Goal: Information Seeking & Learning: Learn about a topic

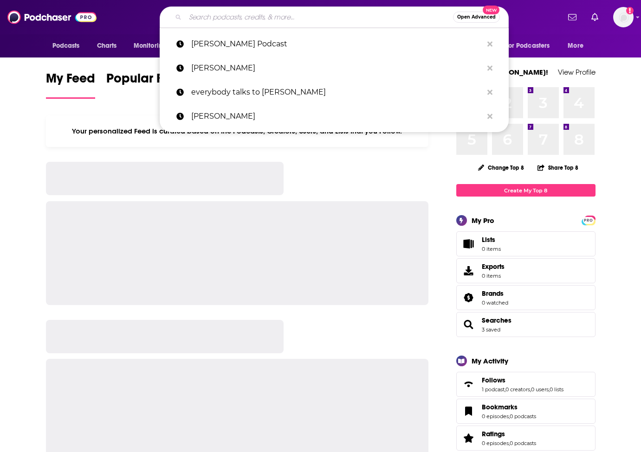
click at [287, 14] on input "Search podcasts, credits, & more..." at bounding box center [319, 17] width 268 height 15
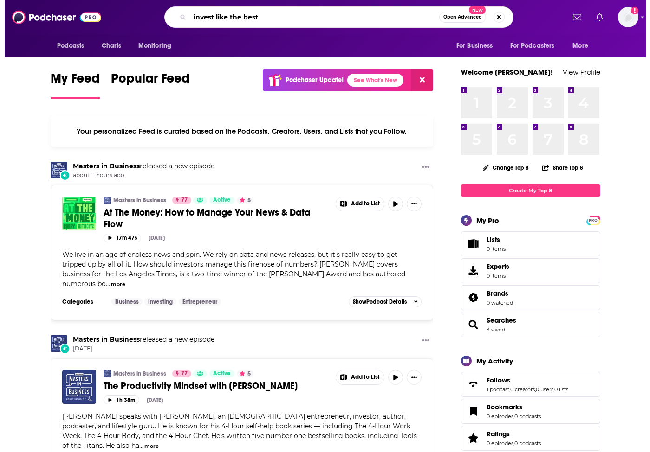
scroll to position [0, 16]
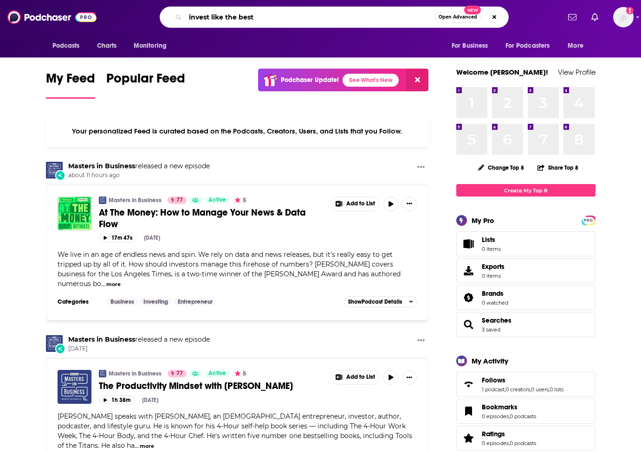
type input "invest like the best"
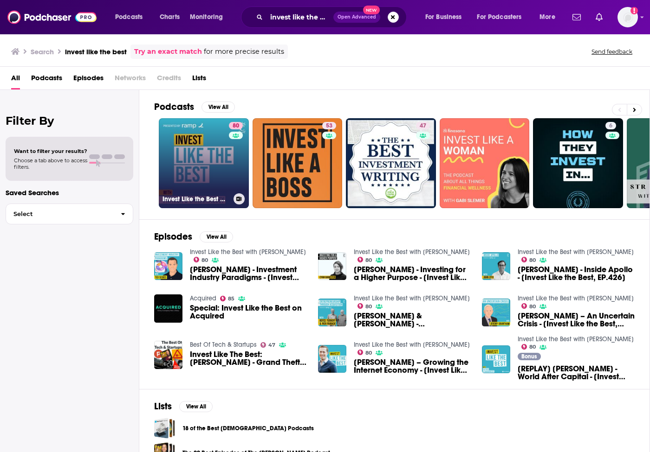
click at [217, 177] on link "80 Invest Like the Best with [PERSON_NAME]" at bounding box center [204, 163] width 90 height 90
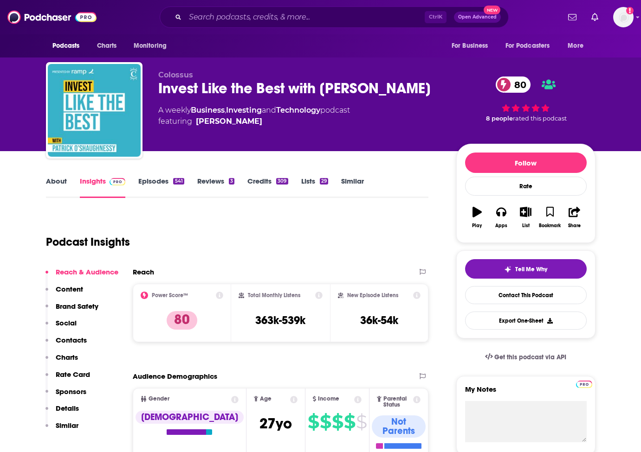
drag, startPoint x: 277, startPoint y: 108, endPoint x: 156, endPoint y: 89, distance: 122.0
click at [156, 89] on div "Colossus Invest Like the Best with [PERSON_NAME] 80 A weekly Business , Investi…" at bounding box center [320, 112] width 549 height 100
copy h2 "Invest Like the Best with [PERSON_NAME]"
click at [288, 14] on input "Search podcasts, credits, & more..." at bounding box center [304, 17] width 239 height 15
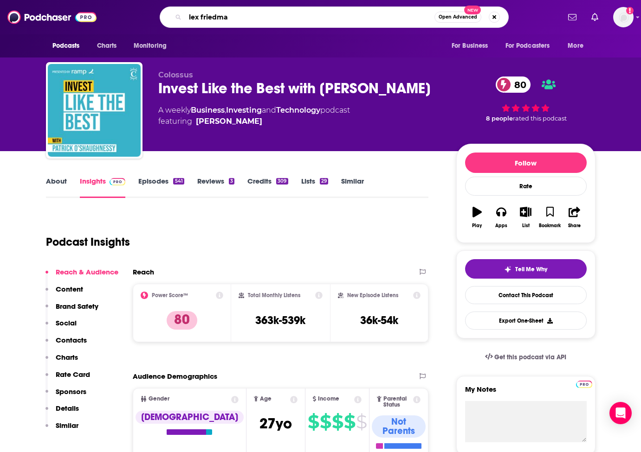
type input "[PERSON_NAME]"
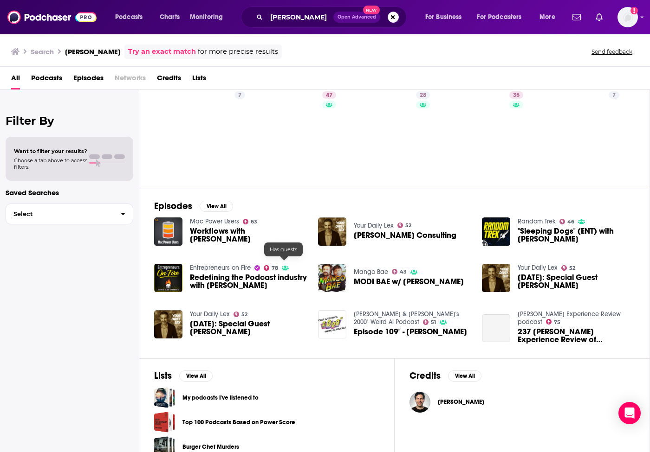
scroll to position [45, 0]
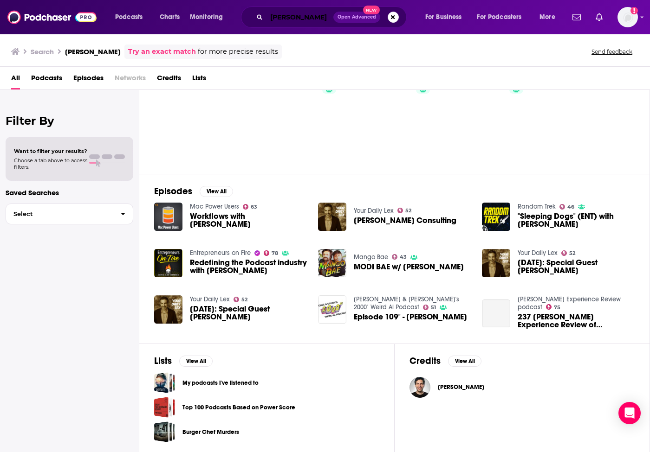
click at [315, 16] on input "[PERSON_NAME]" at bounding box center [299, 17] width 67 height 15
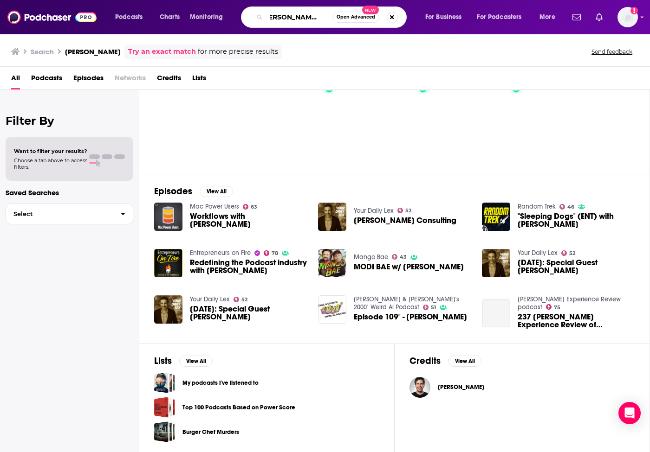
scroll to position [0, 15]
type input "[PERSON_NAME] podcast"
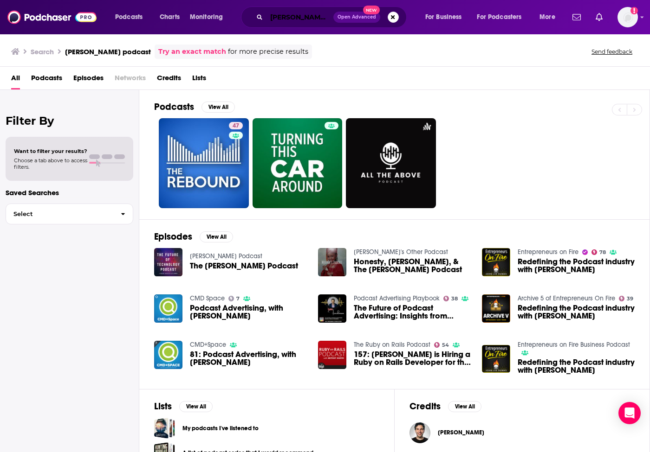
click at [304, 10] on input "[PERSON_NAME] podcast" at bounding box center [299, 17] width 67 height 15
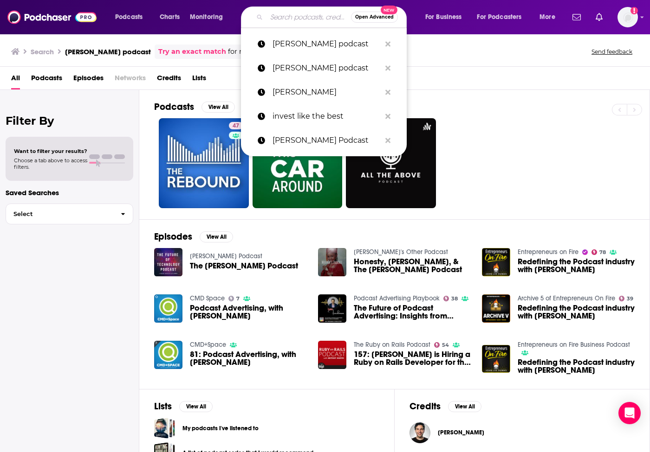
paste input "The Morgan Housel Podcast"
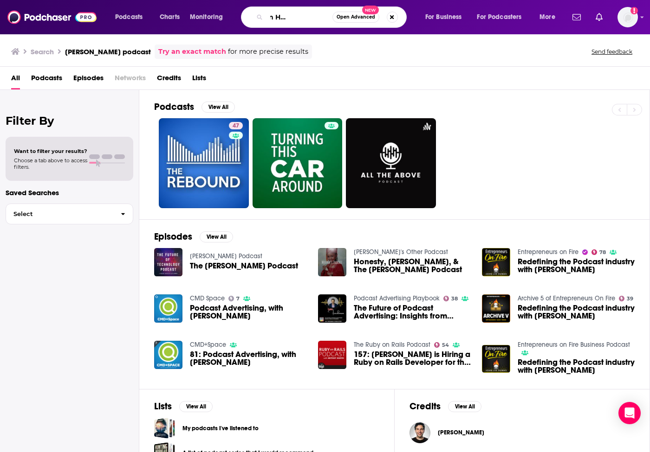
type input "The Morgan Housel Podcast"
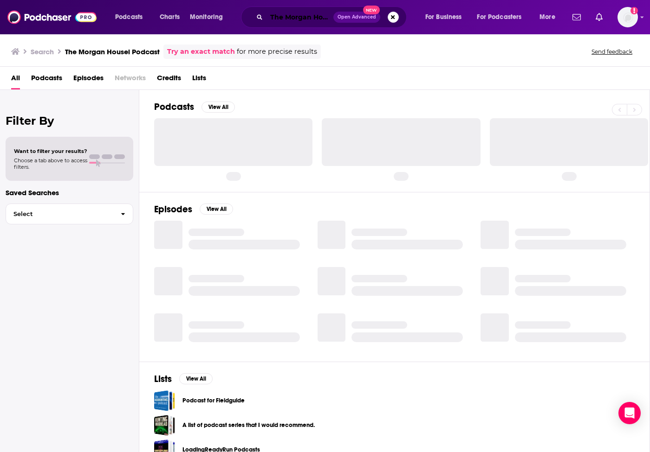
click at [293, 14] on input "The Morgan Housel Podcast" at bounding box center [299, 17] width 67 height 15
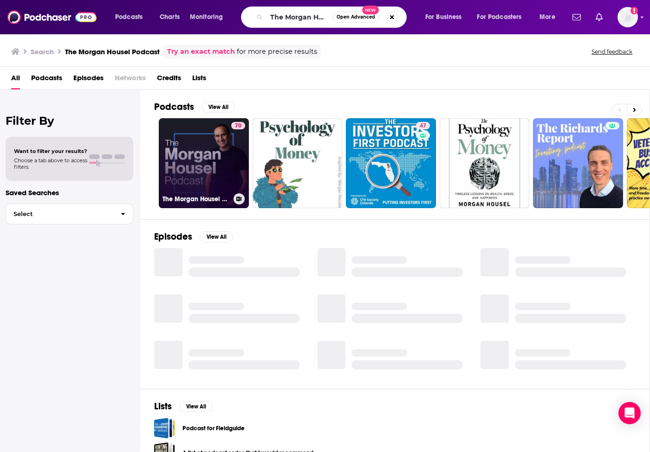
click at [215, 181] on link "70 The [PERSON_NAME] Podcast" at bounding box center [204, 163] width 90 height 90
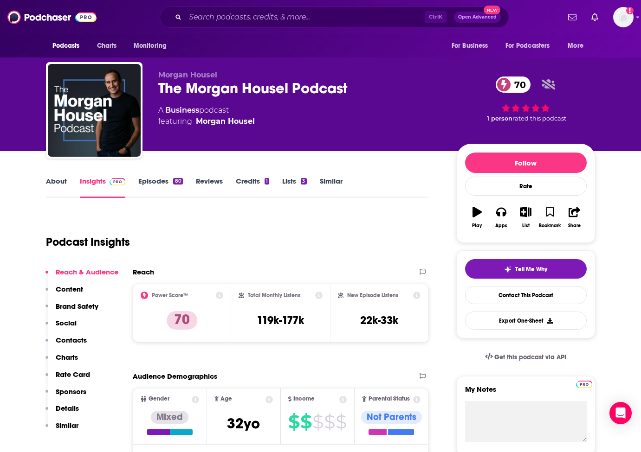
drag, startPoint x: 596, startPoint y: 302, endPoint x: 614, endPoint y: 47, distance: 254.9
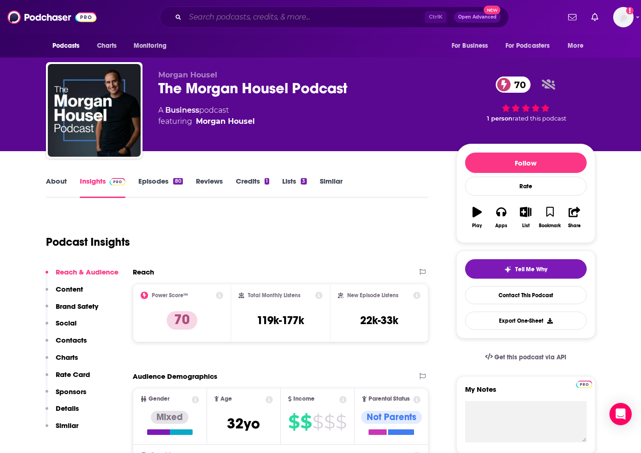
click at [282, 20] on input "Search podcasts, credits, & more..." at bounding box center [304, 17] width 239 height 15
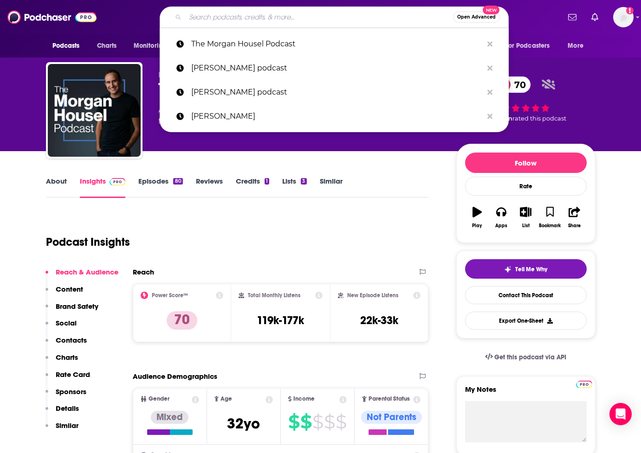
paste input "Invest Like the Best with [PERSON_NAME]"
type input "Invest Like the Best with [PERSON_NAME]"
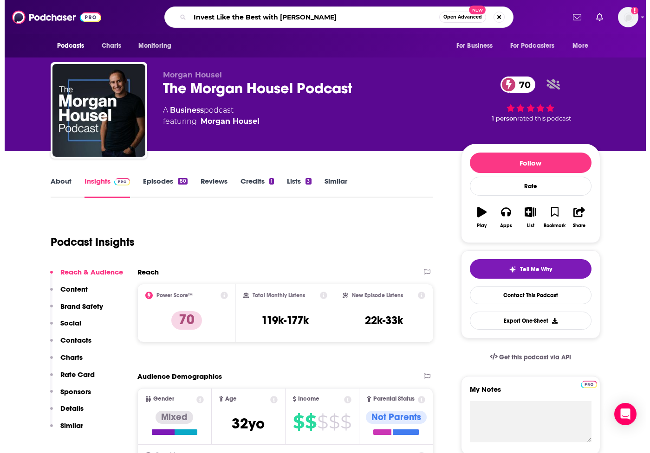
scroll to position [0, 114]
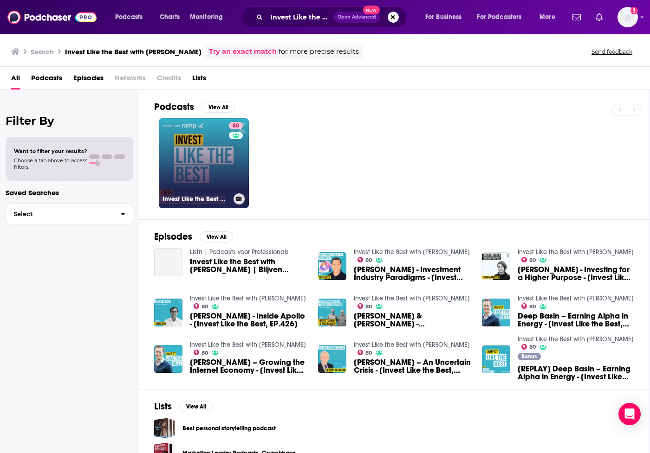
click at [188, 153] on link "80 Invest Like the Best with [PERSON_NAME]" at bounding box center [204, 163] width 90 height 90
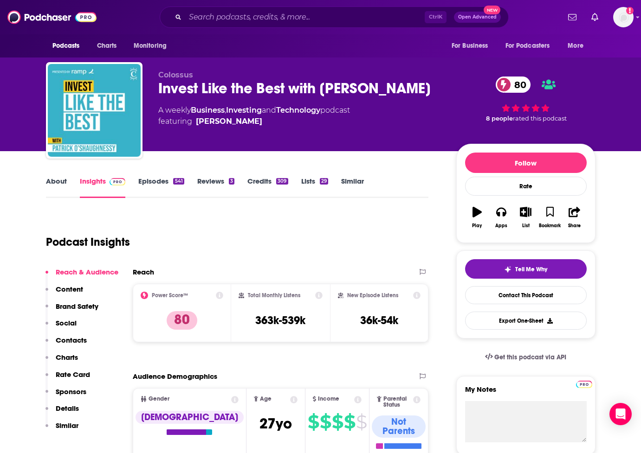
scroll to position [116, 0]
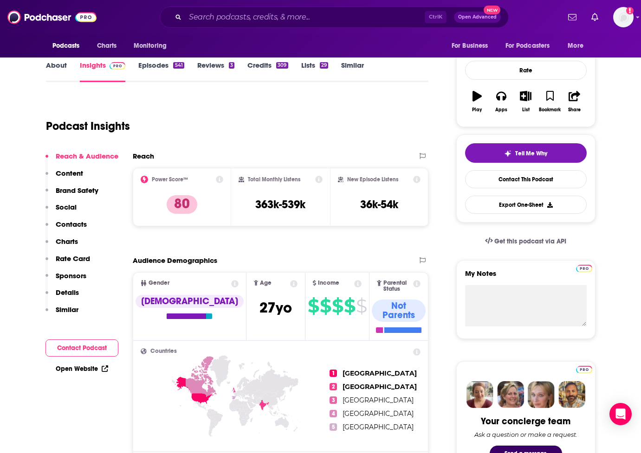
click at [76, 175] on p "Content" at bounding box center [69, 173] width 27 height 9
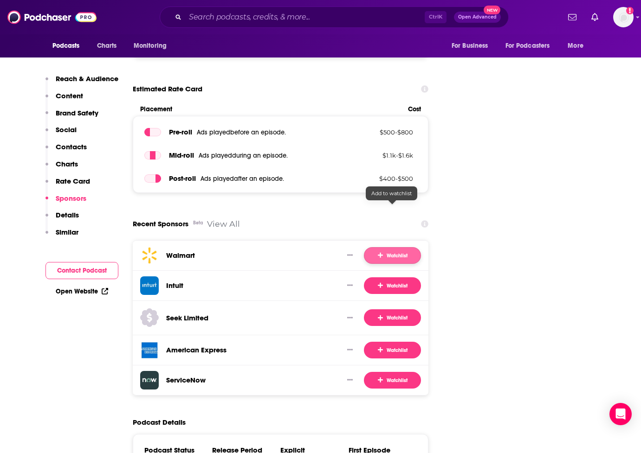
scroll to position [1792, 0]
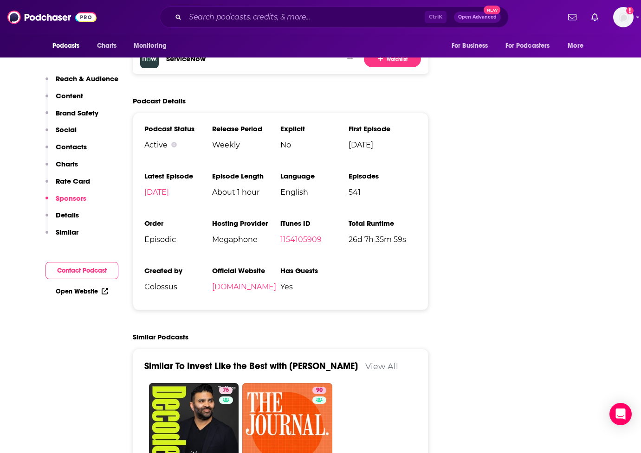
drag, startPoint x: 550, startPoint y: 188, endPoint x: 401, endPoint y: 55, distance: 199.8
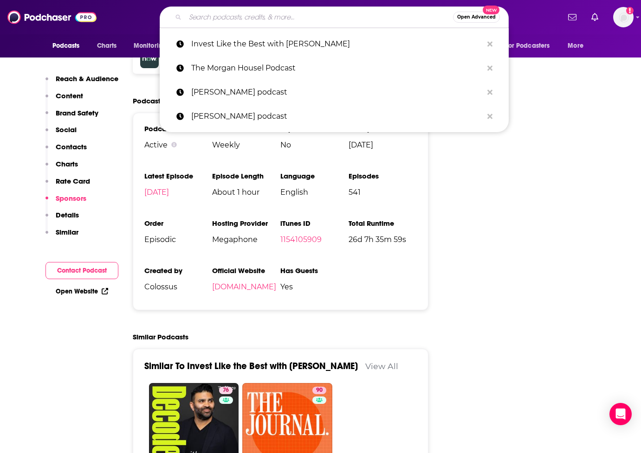
click at [283, 17] on input "Search podcasts, credits, & more..." at bounding box center [319, 17] width 268 height 15
paste input "Odd Lots"
type input "Odd Lots"
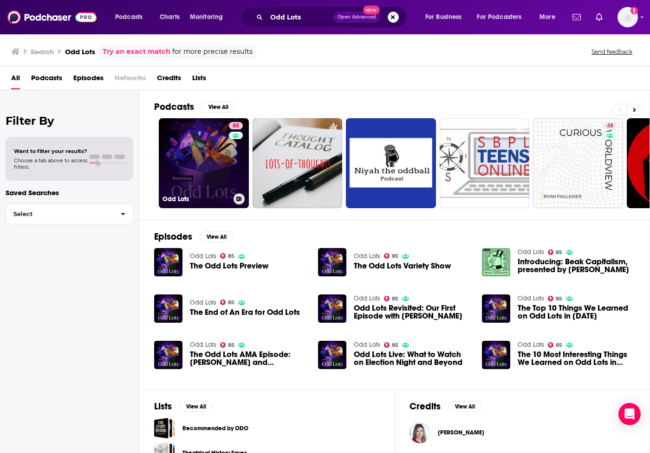
click at [219, 181] on link "85 Odd Lots" at bounding box center [204, 163] width 90 height 90
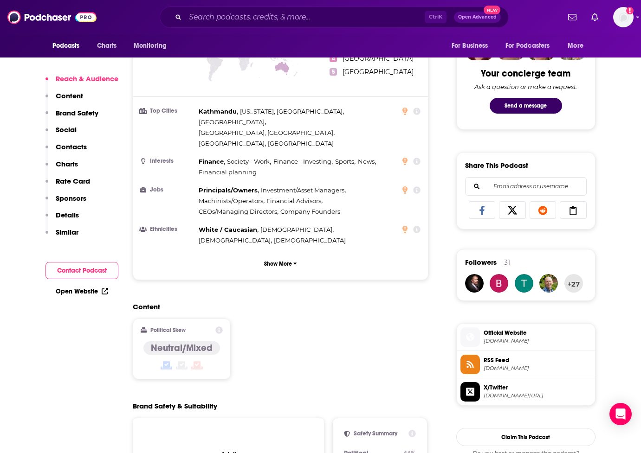
scroll to position [1820, 0]
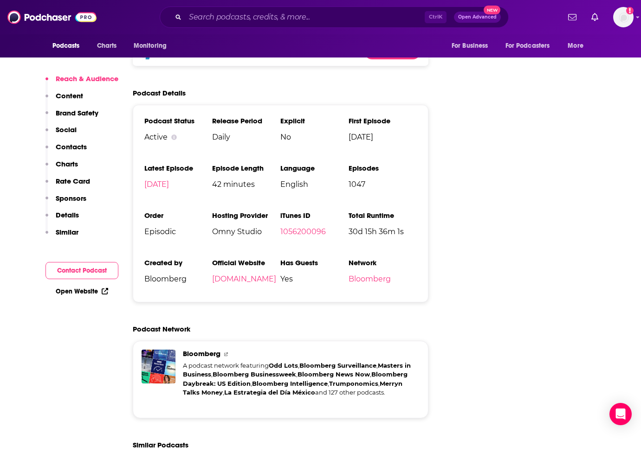
drag, startPoint x: 590, startPoint y: 182, endPoint x: 569, endPoint y: 167, distance: 25.9
drag, startPoint x: 284, startPoint y: 27, endPoint x: 290, endPoint y: 17, distance: 11.6
click at [284, 27] on div "Ctrl K Open Advanced New" at bounding box center [334, 16] width 349 height 21
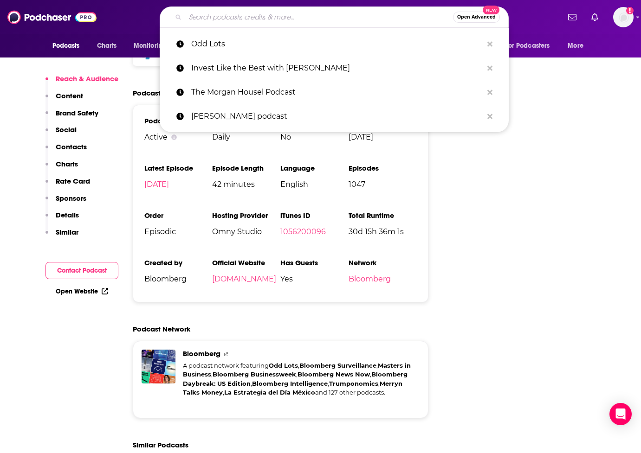
click at [290, 17] on input "Search podcasts, credits, & more..." at bounding box center [319, 17] width 268 height 15
paste input "The Morgan Housel Podcast"
type input "The Morgan Housel Podcast"
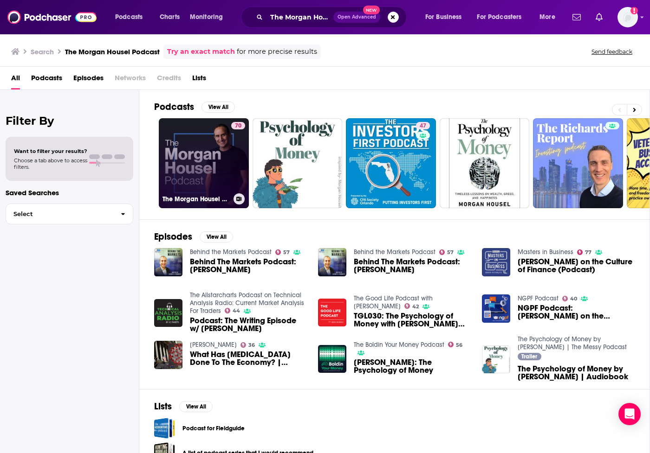
click at [218, 166] on link "70 The [PERSON_NAME] Podcast" at bounding box center [204, 163] width 90 height 90
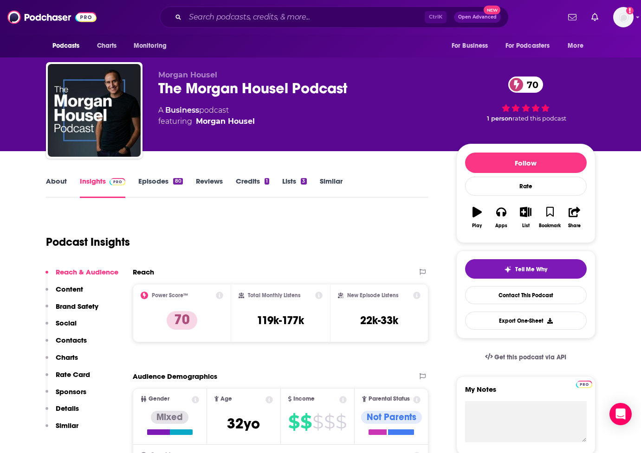
scroll to position [3873, 0]
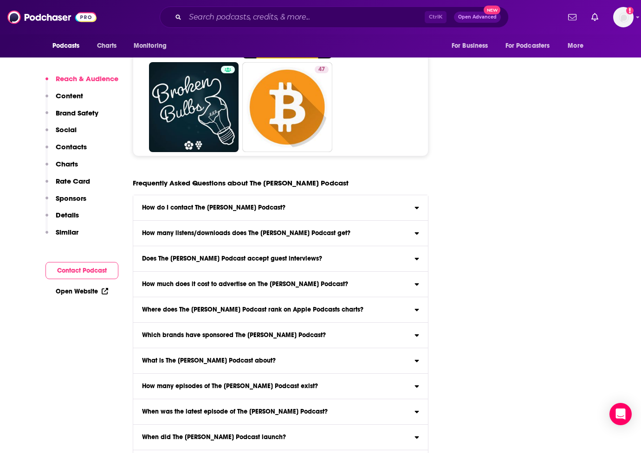
click at [304, 256] on h3 "Does The [PERSON_NAME] Podcast accept guest interviews?" at bounding box center [232, 259] width 180 height 6
click at [0, 0] on input "Does The [PERSON_NAME] Podcast accept guest interviews?" at bounding box center [0, 0] width 0 height 0
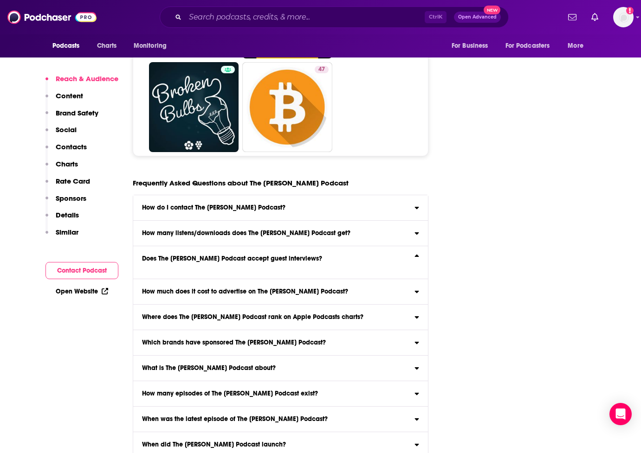
click at [421, 256] on div "Does The [PERSON_NAME] Podcast accept guest interviews?" at bounding box center [280, 259] width 295 height 6
click at [0, 0] on input "Does The [PERSON_NAME] Podcast accept guest interviews?" at bounding box center [0, 0] width 0 height 0
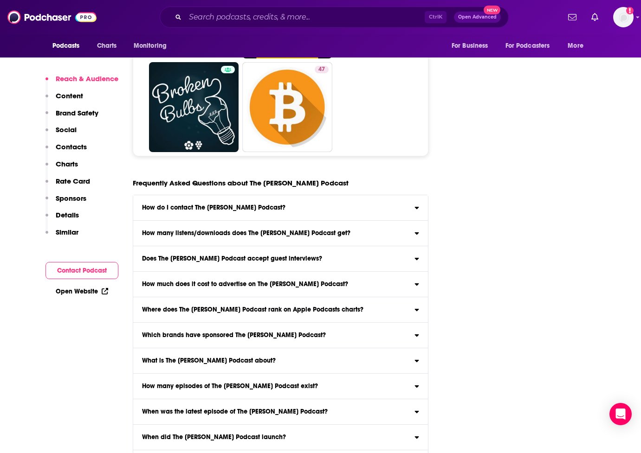
click at [257, 256] on h3 "Does The [PERSON_NAME] Podcast accept guest interviews?" at bounding box center [232, 259] width 180 height 6
click at [0, 0] on input "Does The [PERSON_NAME] Podcast accept guest interviews?" at bounding box center [0, 0] width 0 height 0
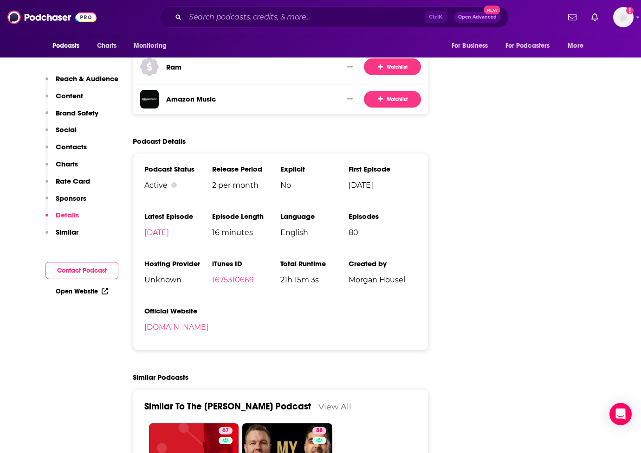
scroll to position [1612, 0]
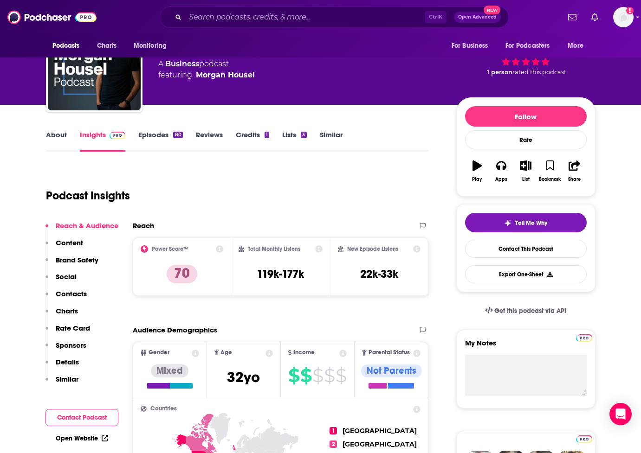
scroll to position [0, 0]
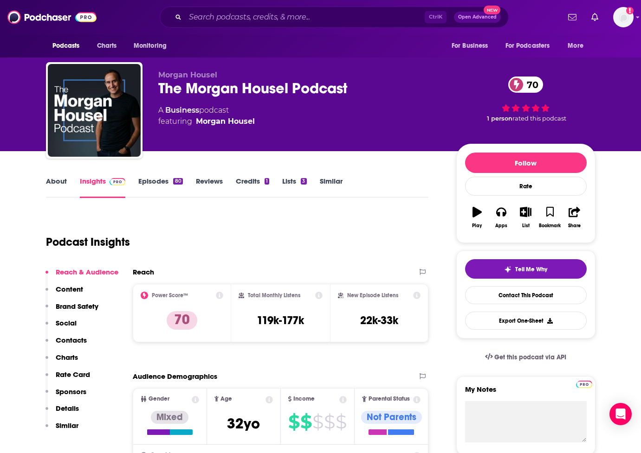
click at [160, 180] on link "Episodes 80" at bounding box center [160, 187] width 44 height 21
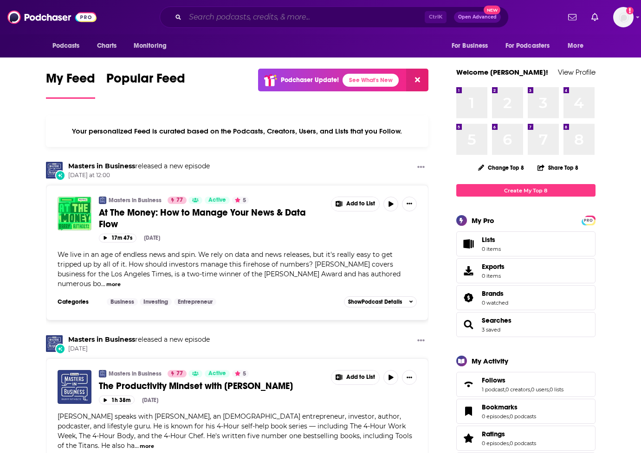
click at [289, 13] on input "Search podcasts, credits, & more..." at bounding box center [304, 17] width 239 height 15
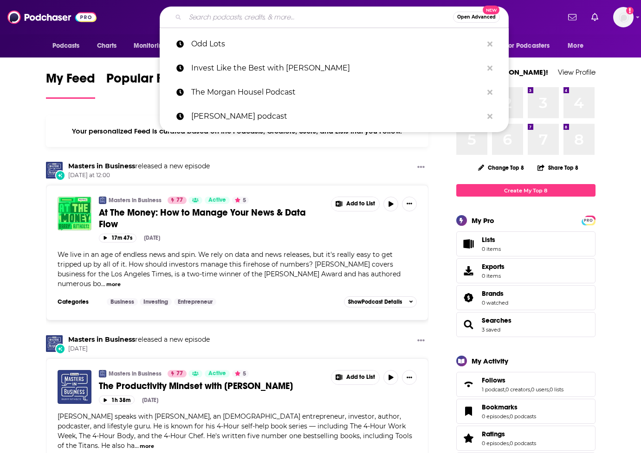
paste input "5. Seth Godin"
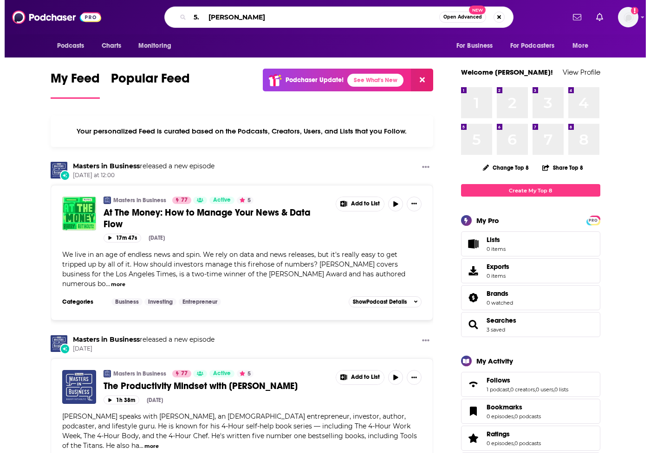
scroll to position [0, 6]
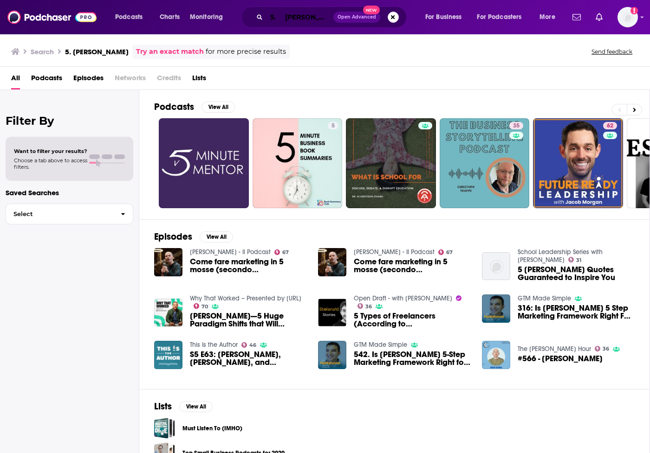
drag, startPoint x: 297, startPoint y: 10, endPoint x: 288, endPoint y: 19, distance: 12.8
click at [298, 10] on input "5. Seth Godin" at bounding box center [299, 17] width 67 height 15
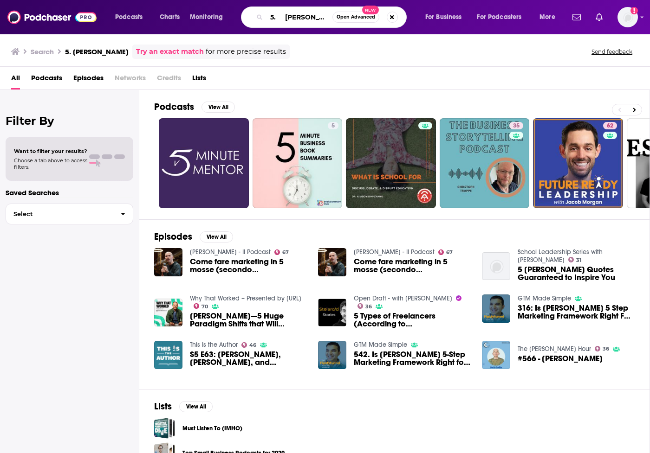
drag, startPoint x: 284, startPoint y: 17, endPoint x: 224, endPoint y: 30, distance: 61.2
click at [224, 30] on div "Podcasts Charts Monitoring 5. Seth Godin Open Advanced New For Business For Pod…" at bounding box center [325, 17] width 650 height 34
type input "Seth Godin"
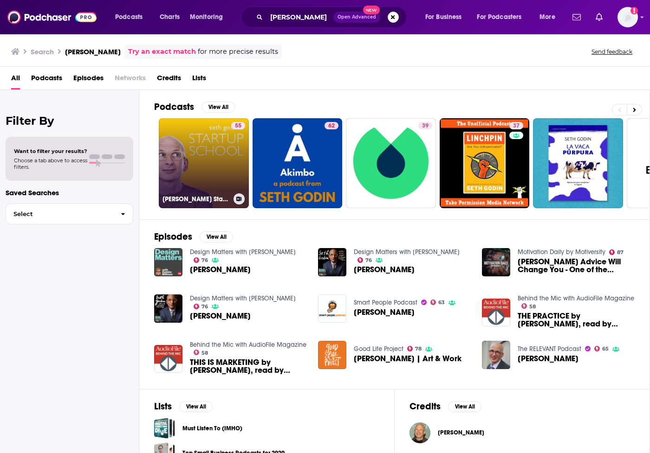
click at [195, 165] on link "55 Seth Godin's Startup School" at bounding box center [204, 163] width 90 height 90
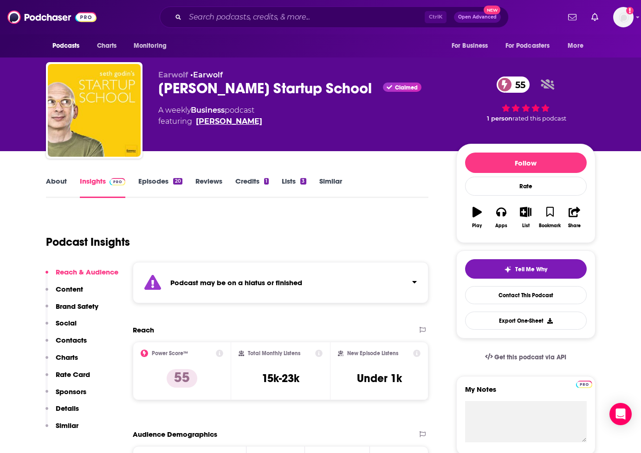
click at [222, 122] on link "Seth Godin" at bounding box center [229, 121] width 66 height 11
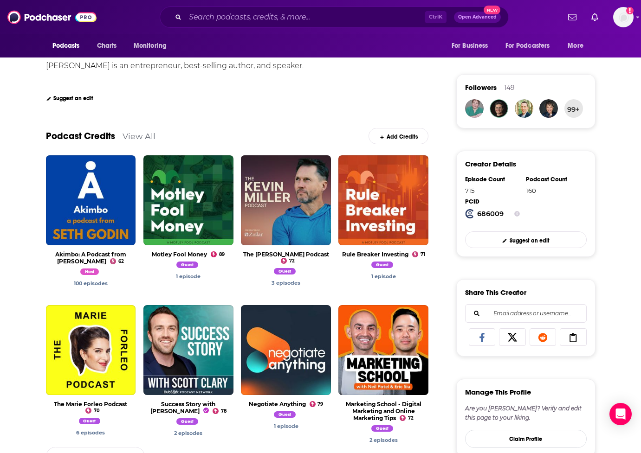
scroll to position [232, 0]
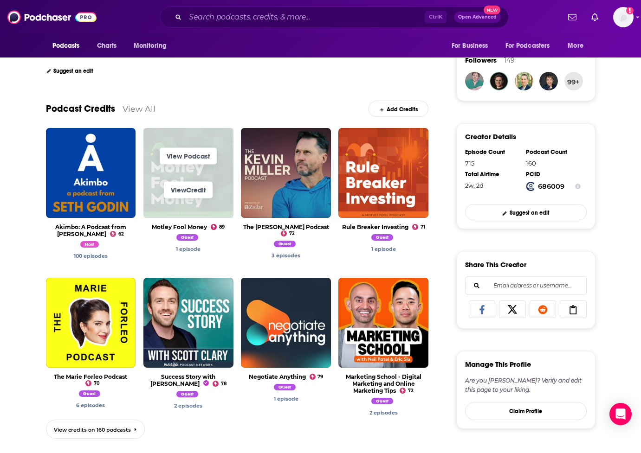
click at [201, 180] on span "View Credit" at bounding box center [188, 190] width 90 height 34
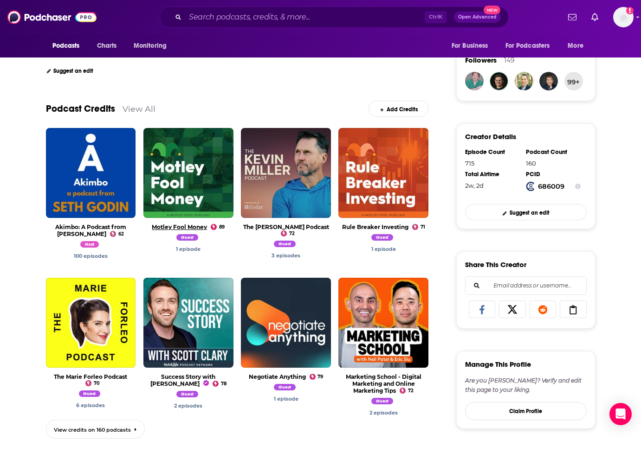
click at [187, 224] on link "Motley Fool Money" at bounding box center [179, 227] width 55 height 7
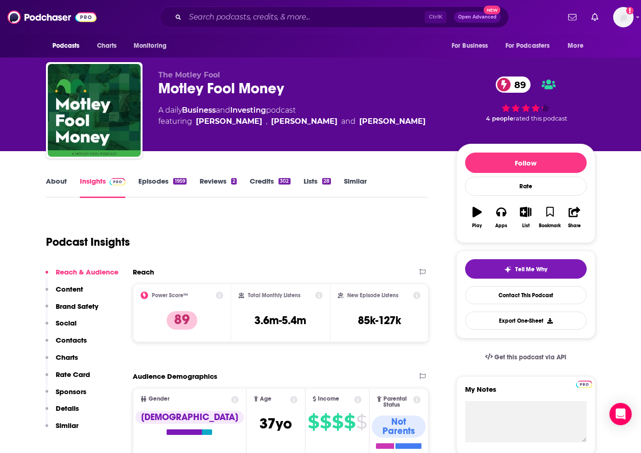
drag, startPoint x: 614, startPoint y: 188, endPoint x: 600, endPoint y: 178, distance: 17.3
